Goal: Navigation & Orientation: Find specific page/section

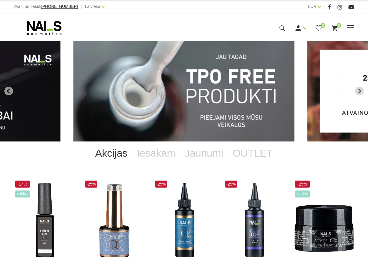
click at [349, 27] on span at bounding box center [351, 28] width 8 height 6
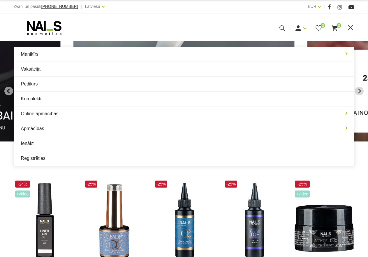
click at [349, 27] on span at bounding box center [351, 28] width 8 height 6
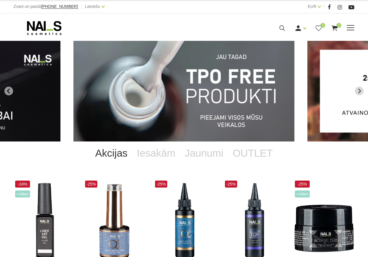
click at [348, 29] on span at bounding box center [351, 28] width 8 height 6
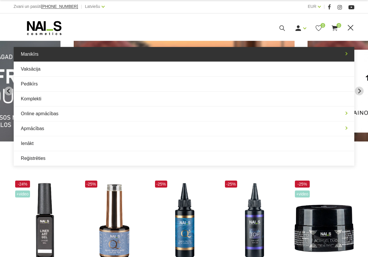
click at [31, 56] on link "Manikīrs" at bounding box center [184, 54] width 341 height 15
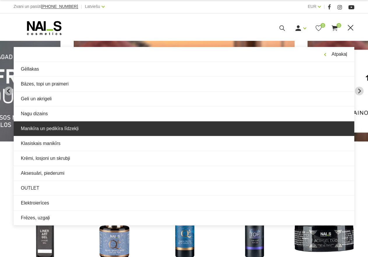
click at [51, 130] on link "Manikīra un pedikīra līdzekļi" at bounding box center [184, 128] width 341 height 15
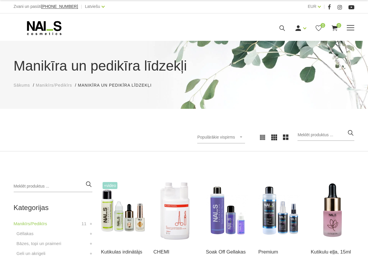
click at [348, 31] on div "Ienākt Reģistrēties 0 0" at bounding box center [252, 27] width 204 height 7
click at [351, 27] on span at bounding box center [351, 28] width 8 height 6
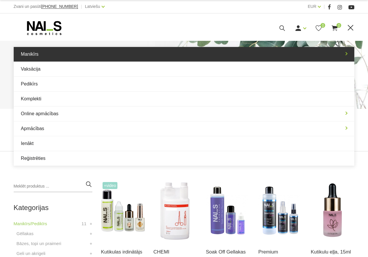
click at [49, 55] on link "Manikīrs" at bounding box center [184, 54] width 341 height 15
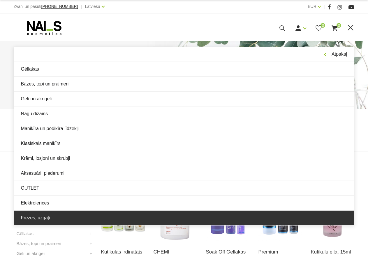
click at [45, 215] on link "Frēzes, uzgaļi" at bounding box center [184, 217] width 341 height 15
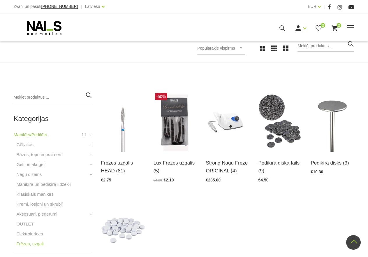
scroll to position [87, 0]
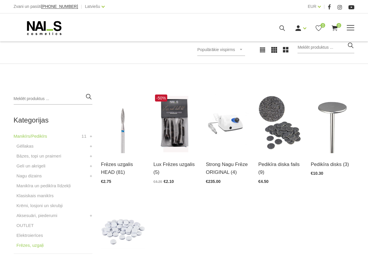
click at [352, 27] on span at bounding box center [351, 28] width 8 height 6
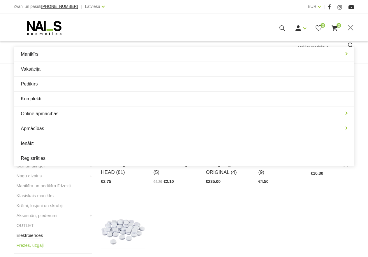
click at [38, 233] on link "Elektroierīces" at bounding box center [30, 235] width 26 height 7
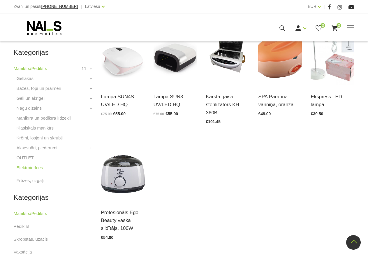
scroll to position [145, 0]
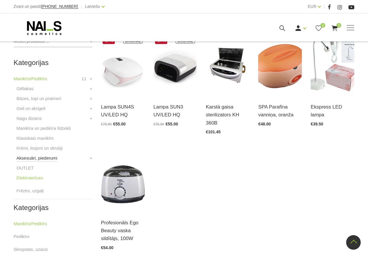
click at [53, 156] on link "Aksesuāri, piederumi" at bounding box center [37, 157] width 41 height 7
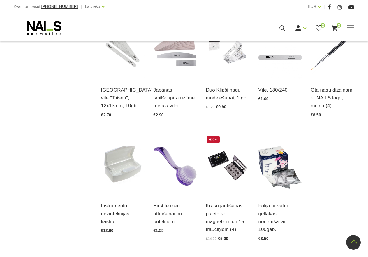
scroll to position [582, 0]
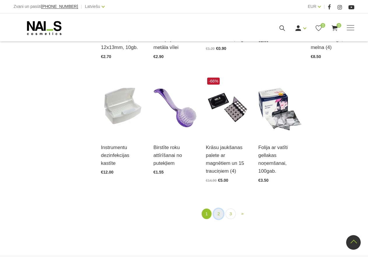
click at [216, 209] on link "2" at bounding box center [218, 213] width 10 height 11
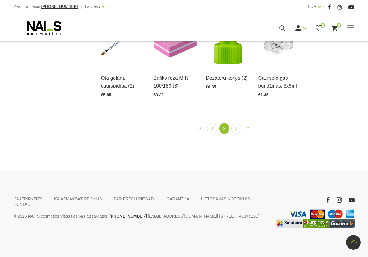
scroll to position [585, 0]
